Goal: Transaction & Acquisition: Purchase product/service

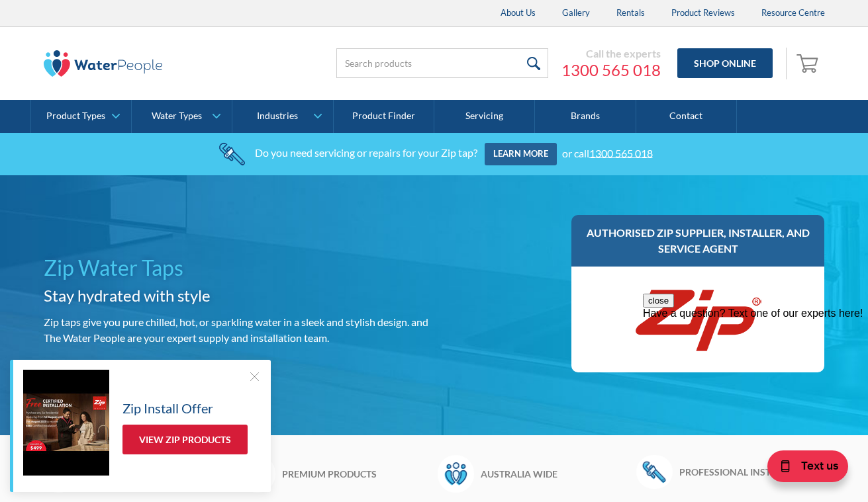
click at [154, 449] on link "View Zip Products" at bounding box center [184, 440] width 125 height 30
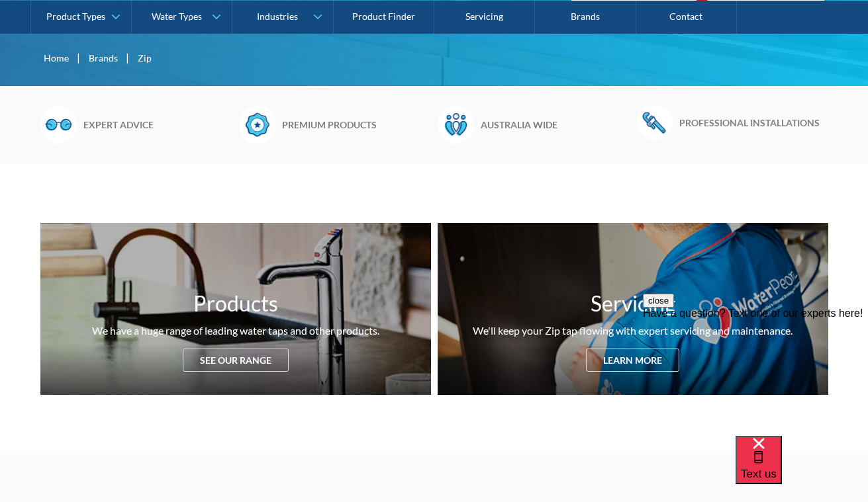
scroll to position [351, 0]
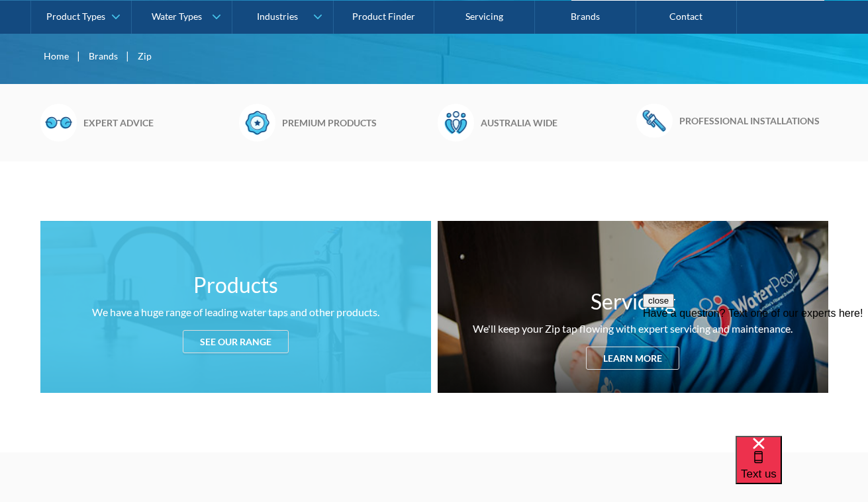
click at [314, 313] on div "We have a huge range of leading water taps and other products." at bounding box center [235, 312] width 287 height 16
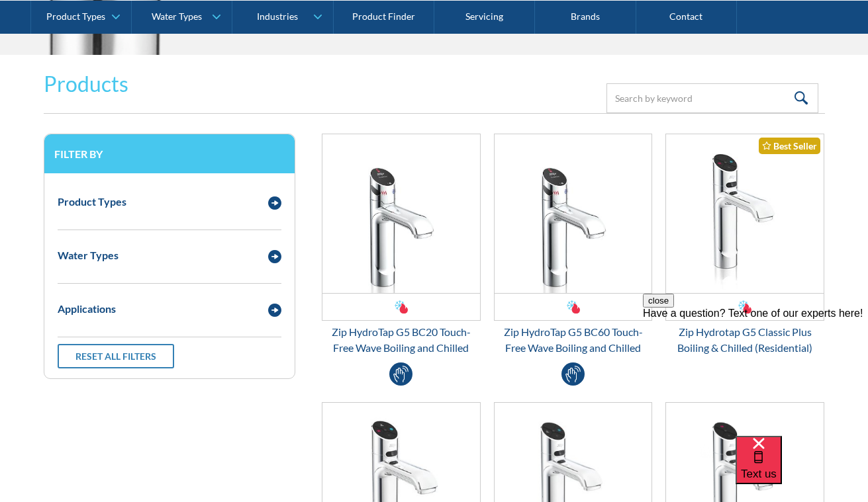
scroll to position [1741, 0]
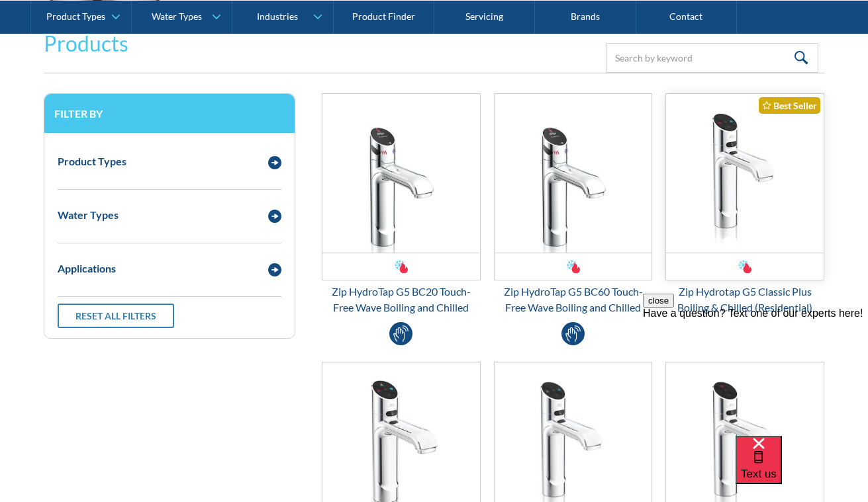
click at [711, 214] on img "Email Form 3" at bounding box center [745, 173] width 158 height 159
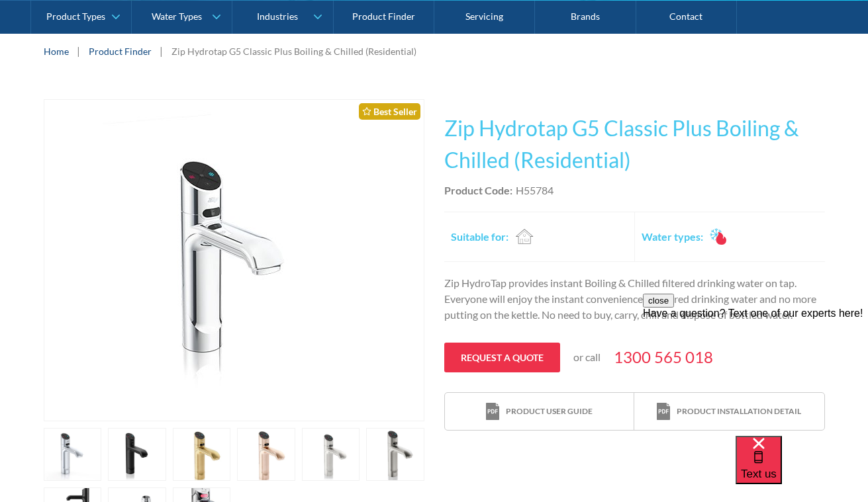
scroll to position [171, 0]
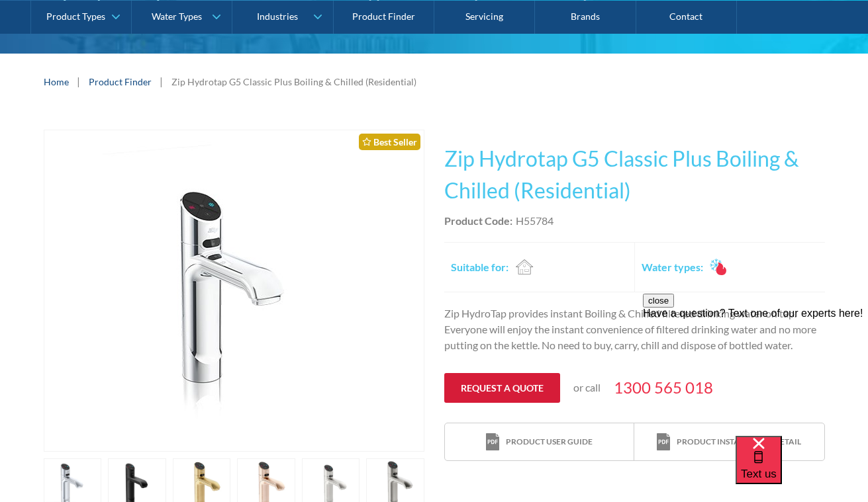
click at [497, 378] on link "Request a quote" at bounding box center [502, 388] width 116 height 30
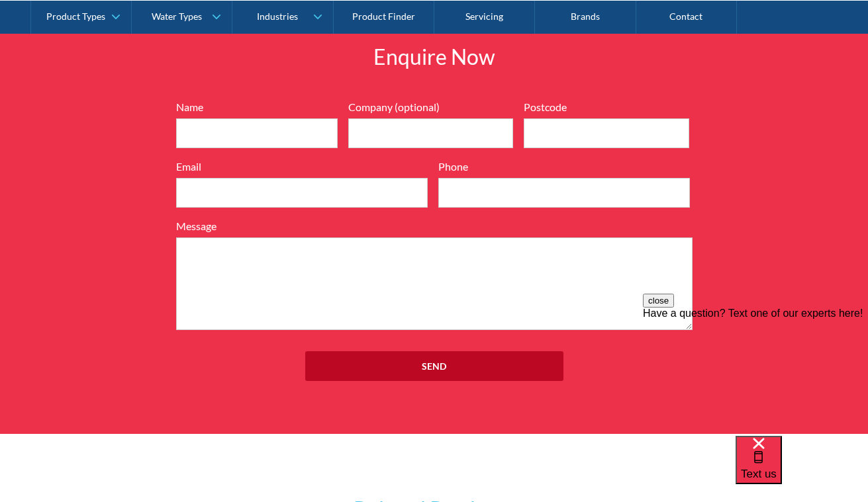
scroll to position [1422, 0]
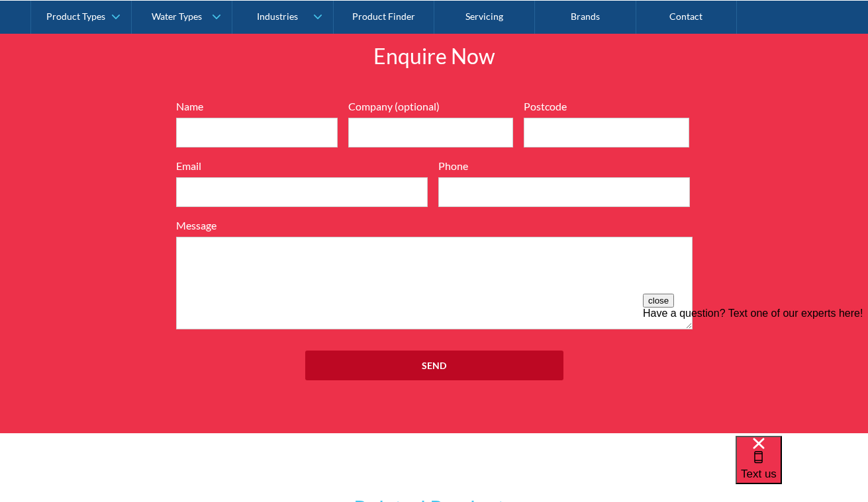
click at [497, 378] on input "Send" at bounding box center [434, 366] width 258 height 30
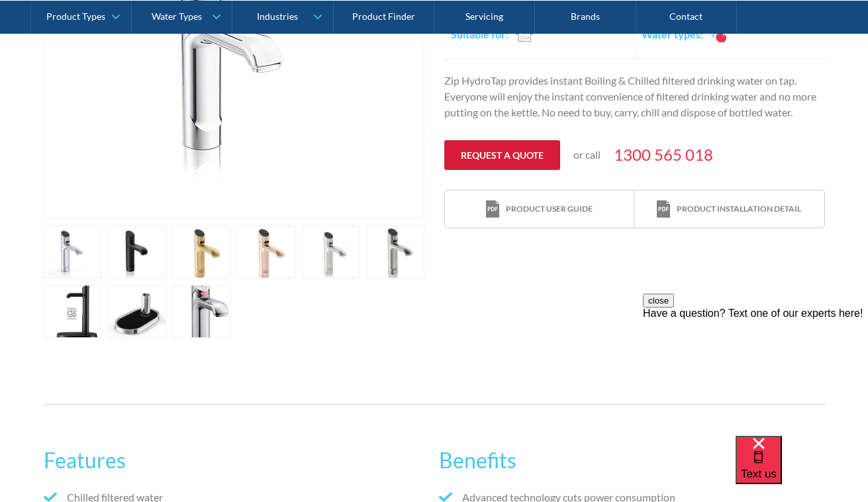
scroll to position [0, 0]
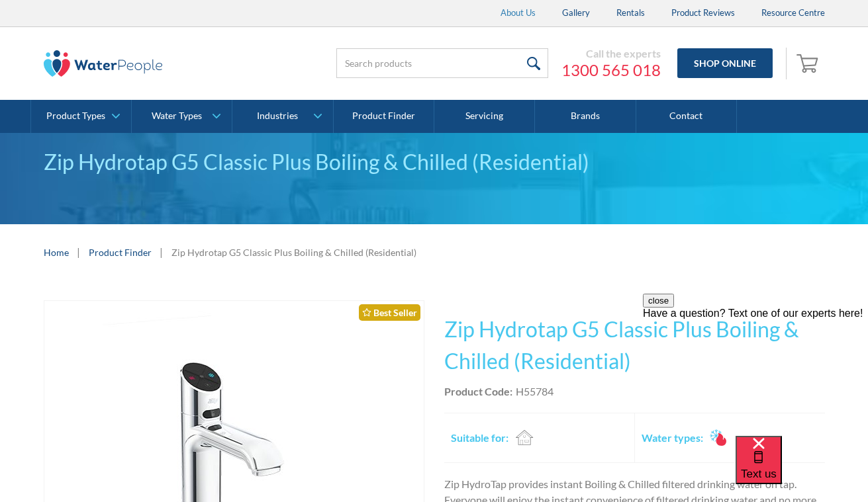
click at [516, 8] on link "About Us" at bounding box center [518, 13] width 62 height 26
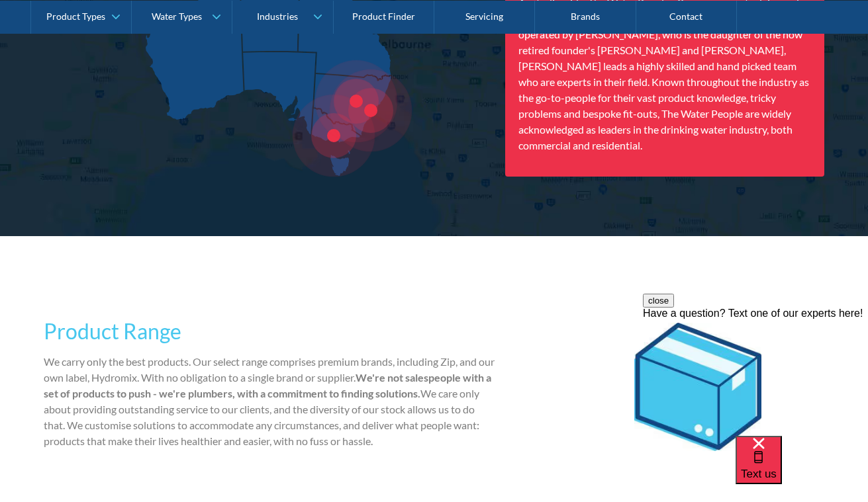
scroll to position [1938, 0]
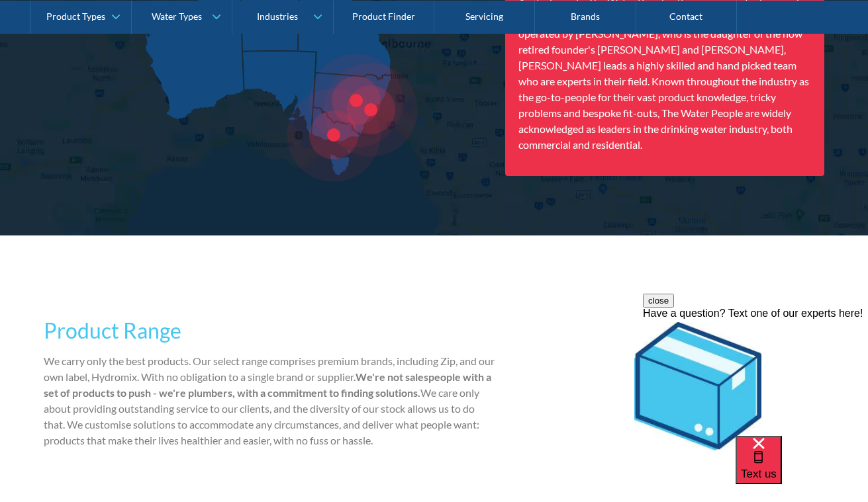
click at [336, 140] on div at bounding box center [356, 101] width 94 height 94
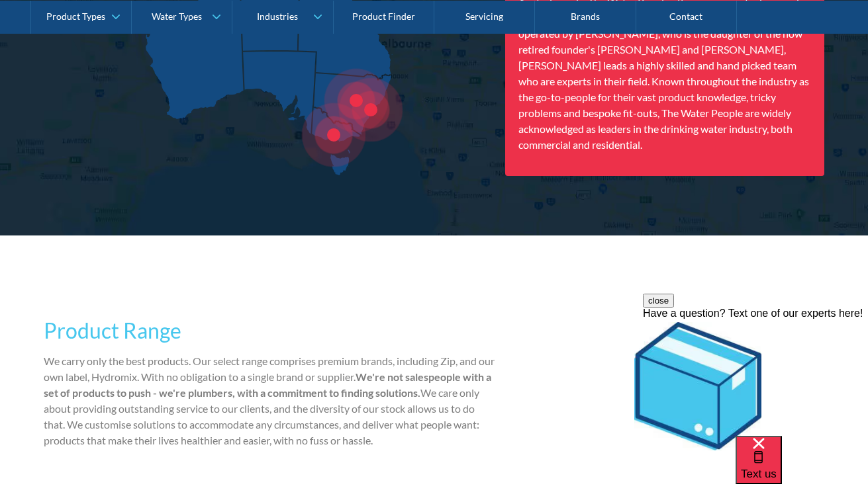
click at [334, 132] on div at bounding box center [334, 135] width 64 height 64
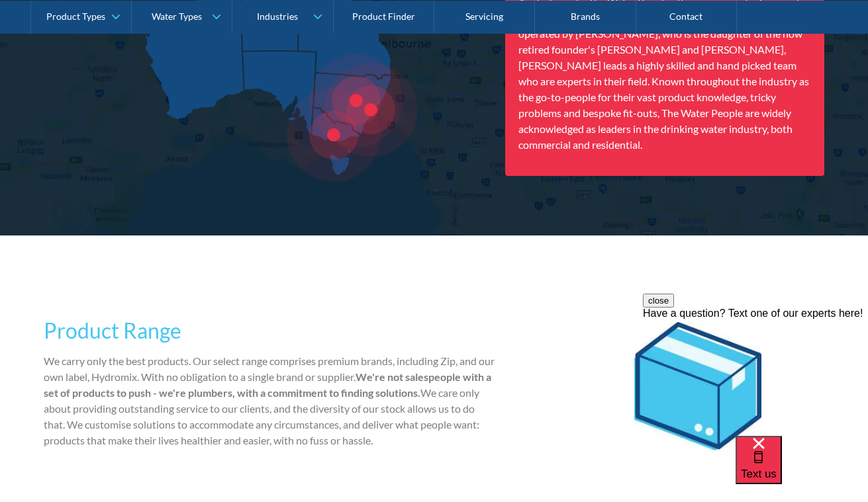
click at [334, 132] on div at bounding box center [356, 101] width 94 height 94
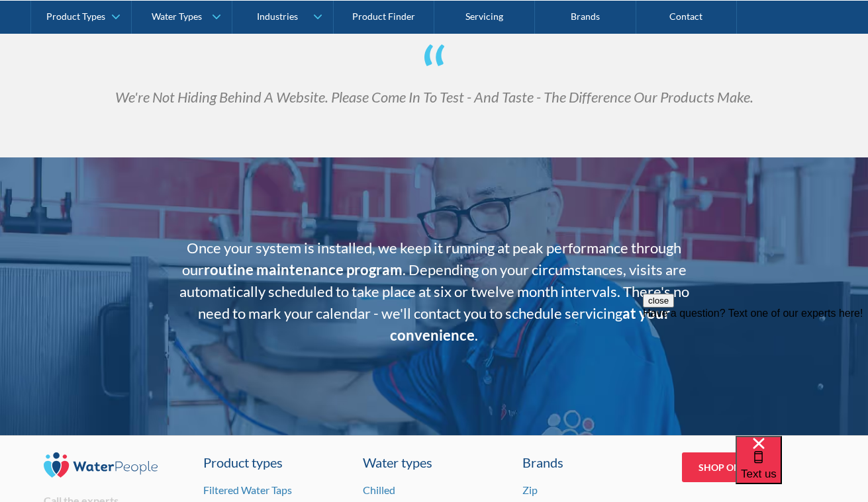
scroll to position [2768, 0]
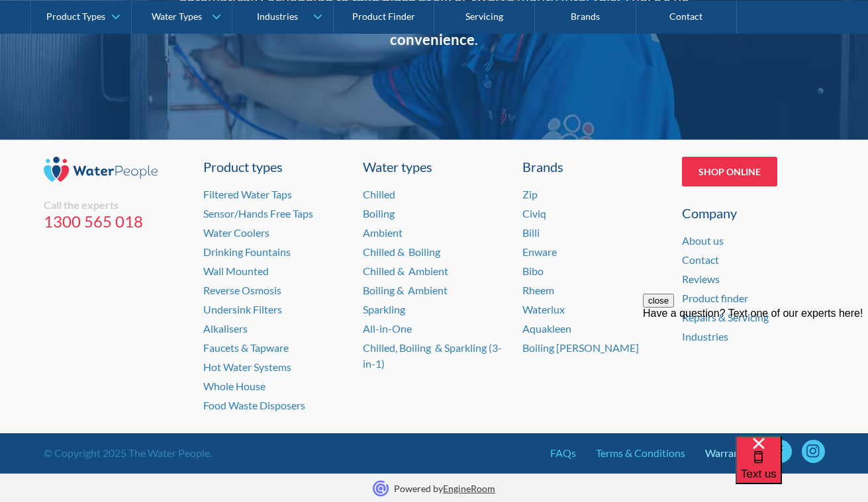
click at [727, 453] on link "Warranty" at bounding box center [727, 453] width 44 height 16
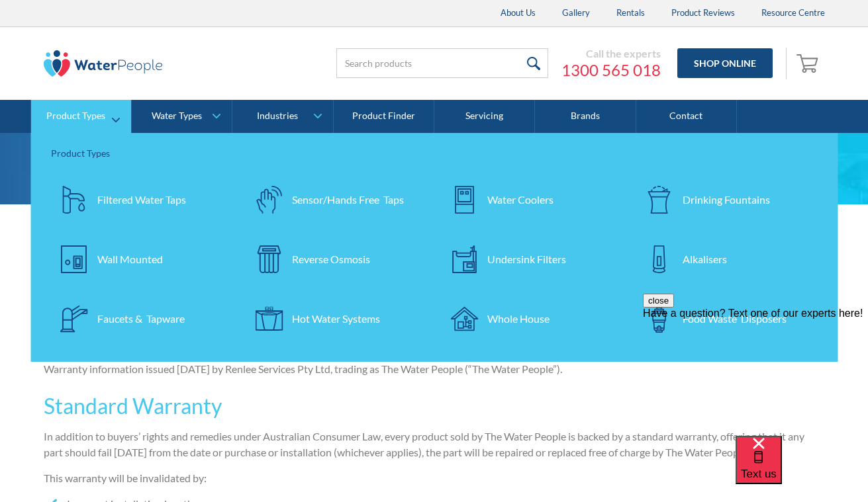
click at [126, 205] on div "Filtered Water Taps" at bounding box center [141, 200] width 89 height 16
